Goal: Find specific page/section: Find specific page/section

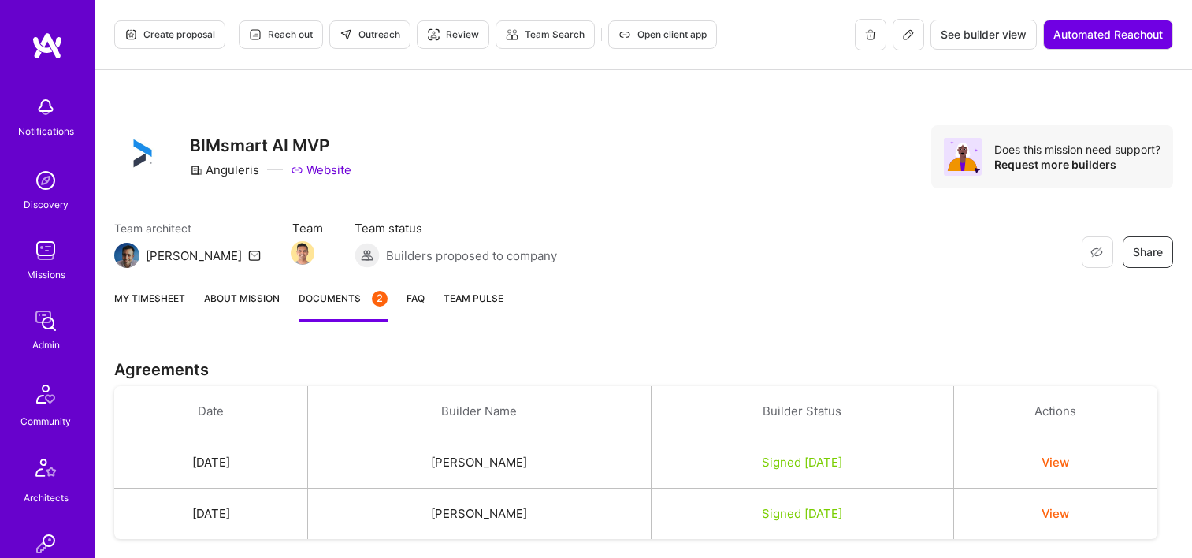
scroll to position [463, 0]
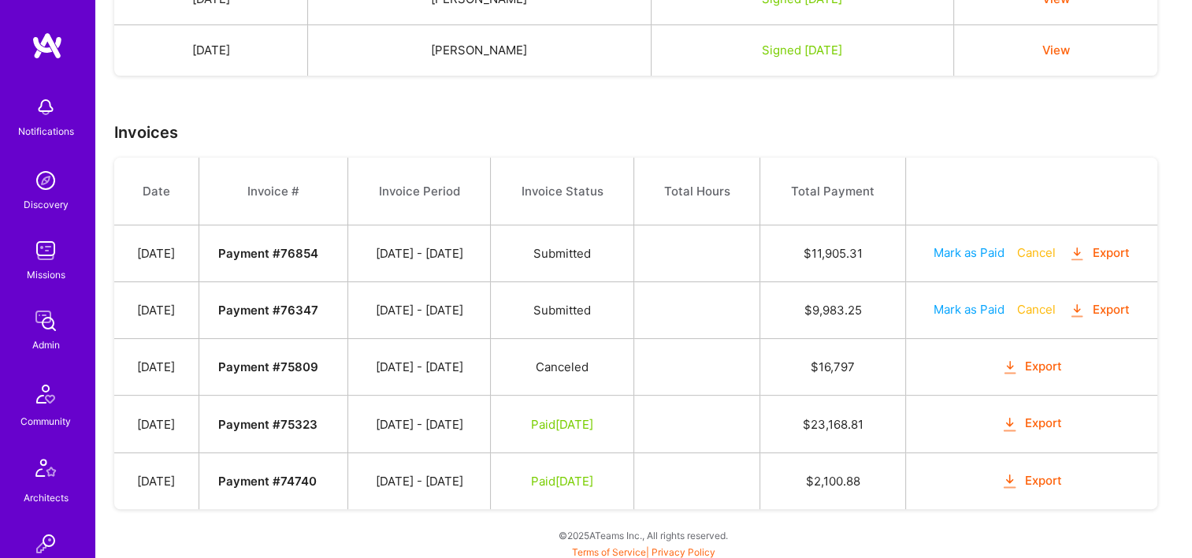
click at [32, 328] on img at bounding box center [46, 321] width 32 height 32
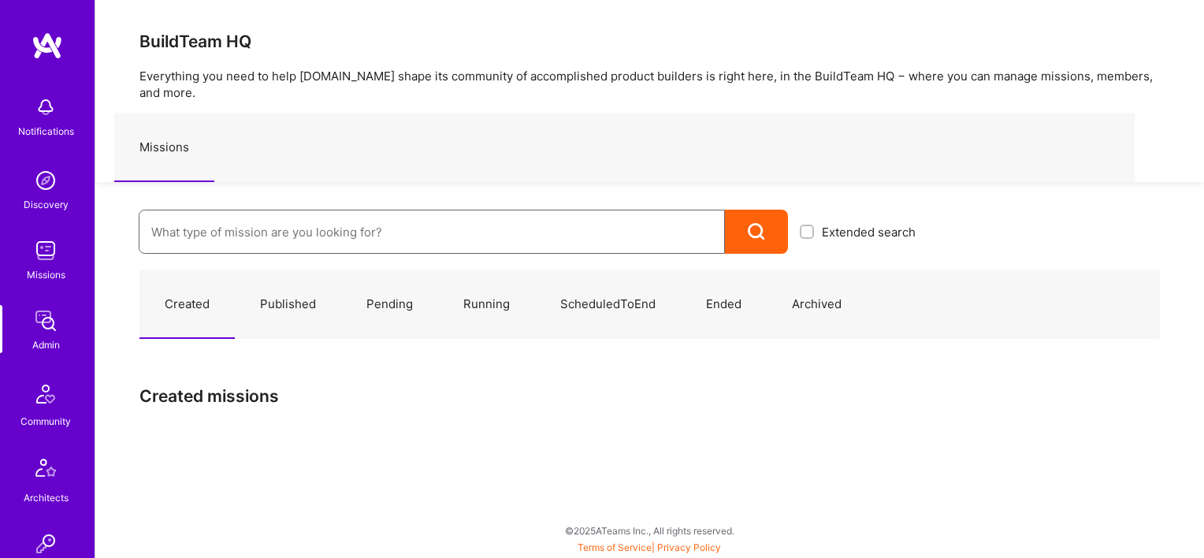
click at [350, 221] on input at bounding box center [431, 232] width 561 height 40
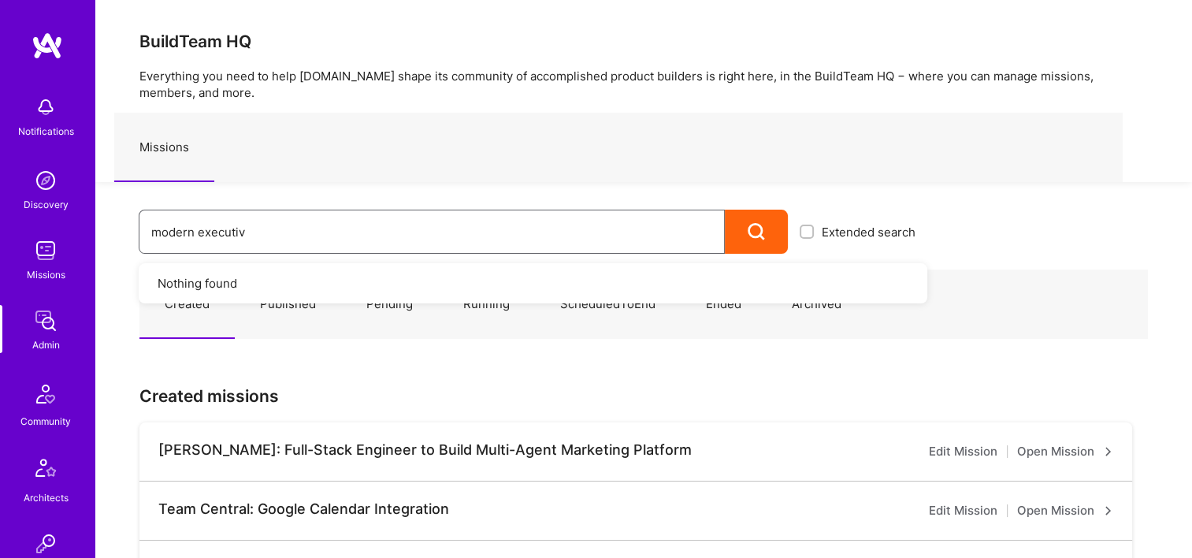
type input "modern executive"
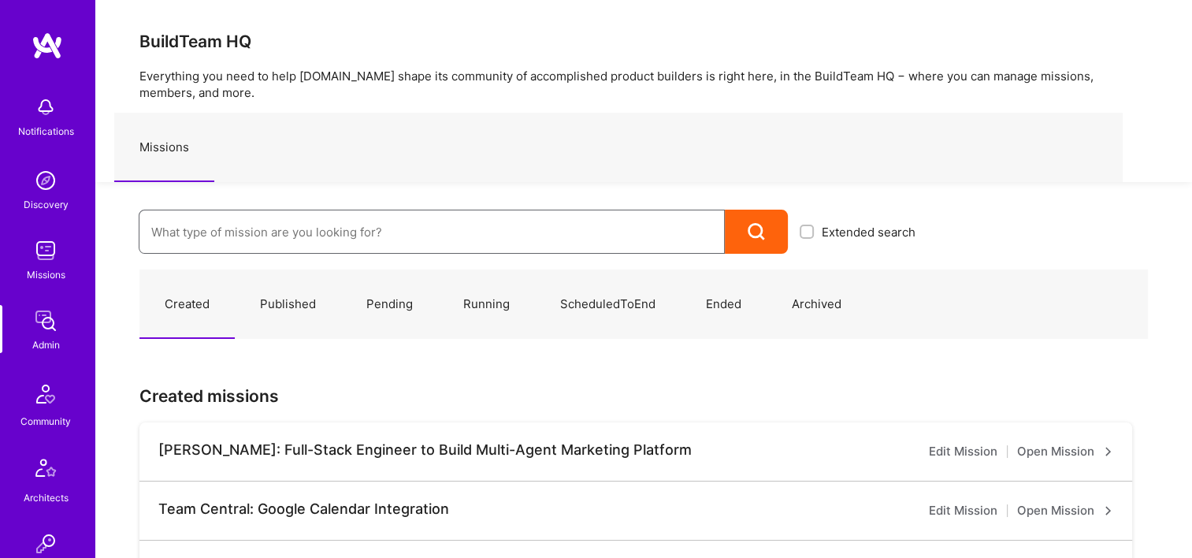
click at [340, 235] on input at bounding box center [431, 232] width 561 height 40
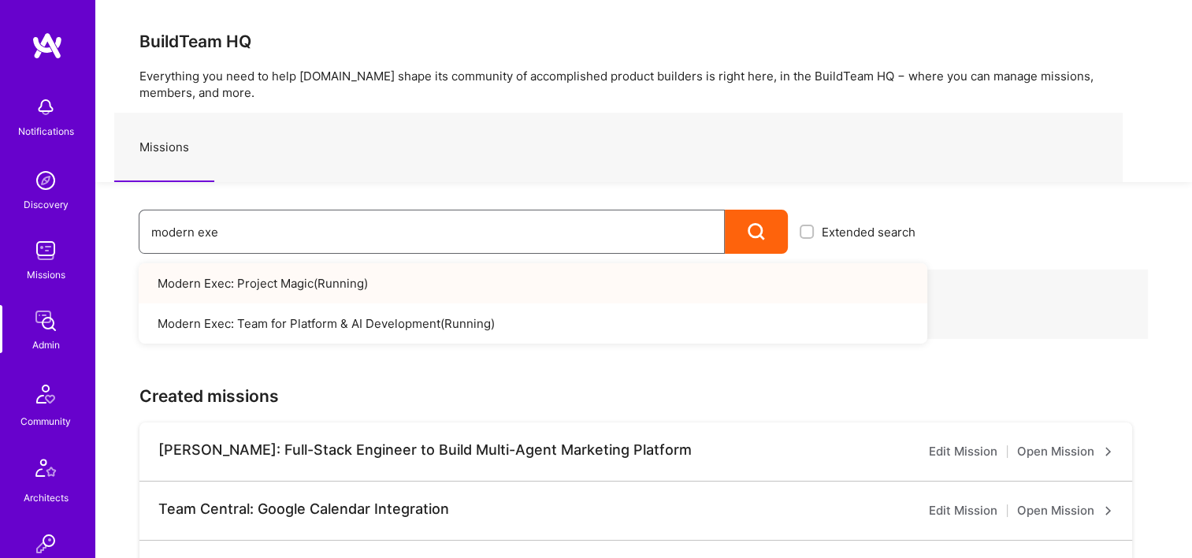
type input "modern exe"
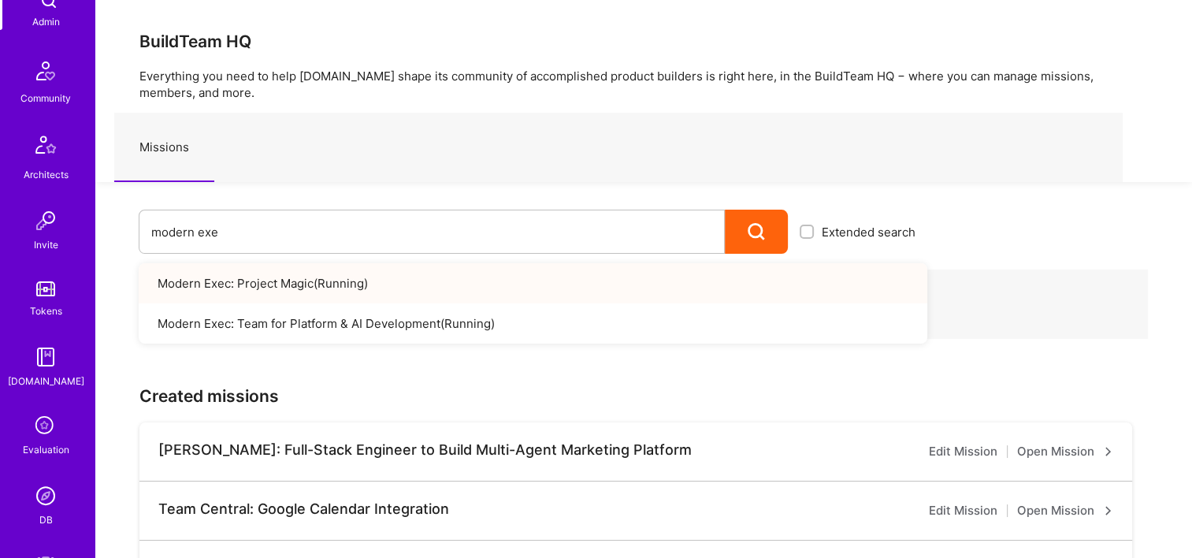
scroll to position [473, 0]
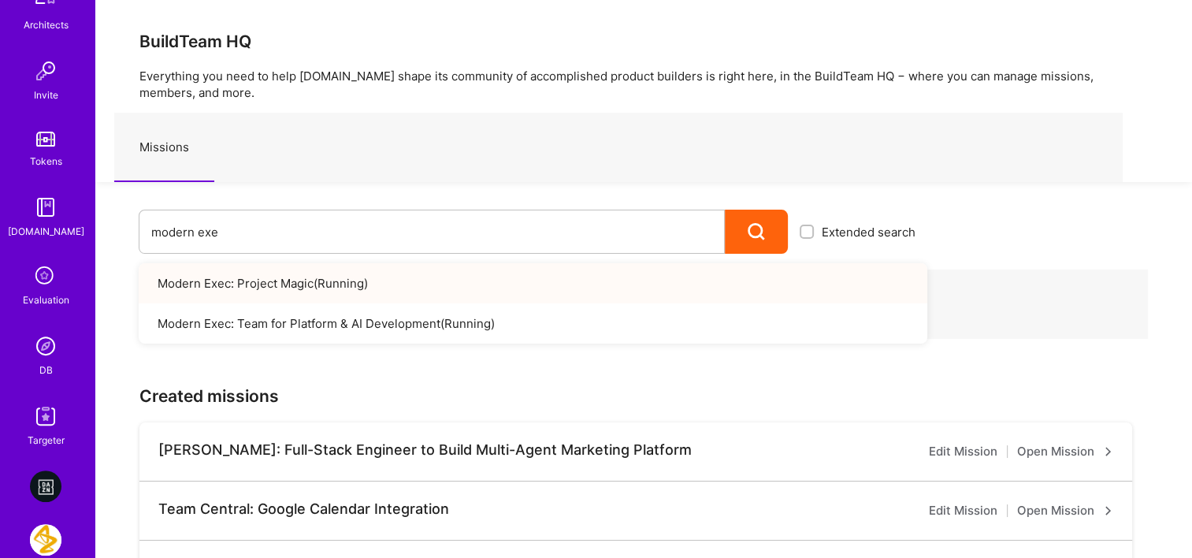
click at [47, 350] on img at bounding box center [46, 346] width 32 height 32
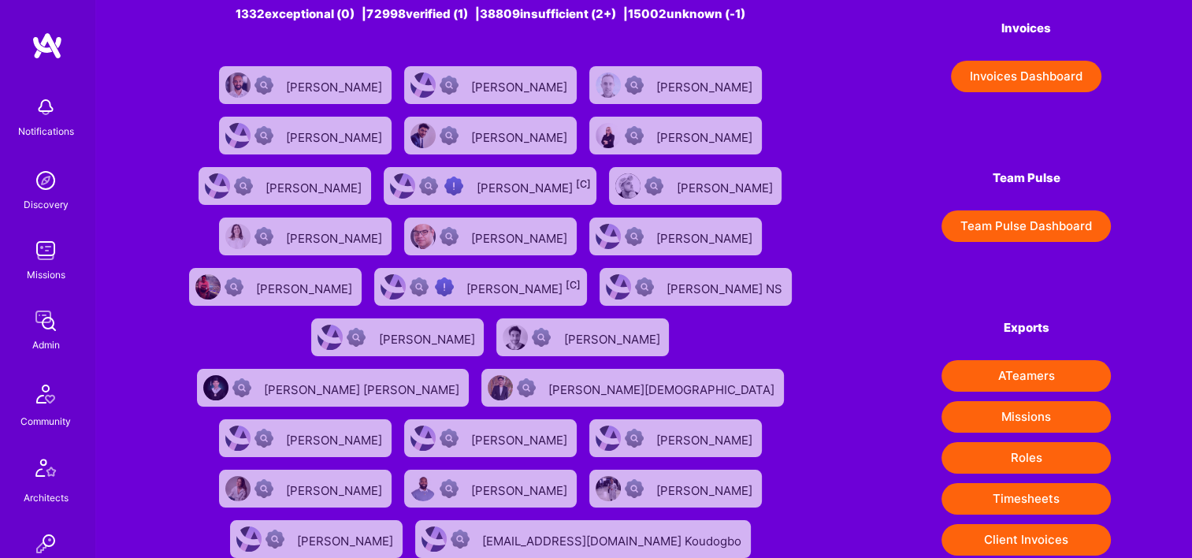
scroll to position [247, 0]
